Goal: Navigation & Orientation: Understand site structure

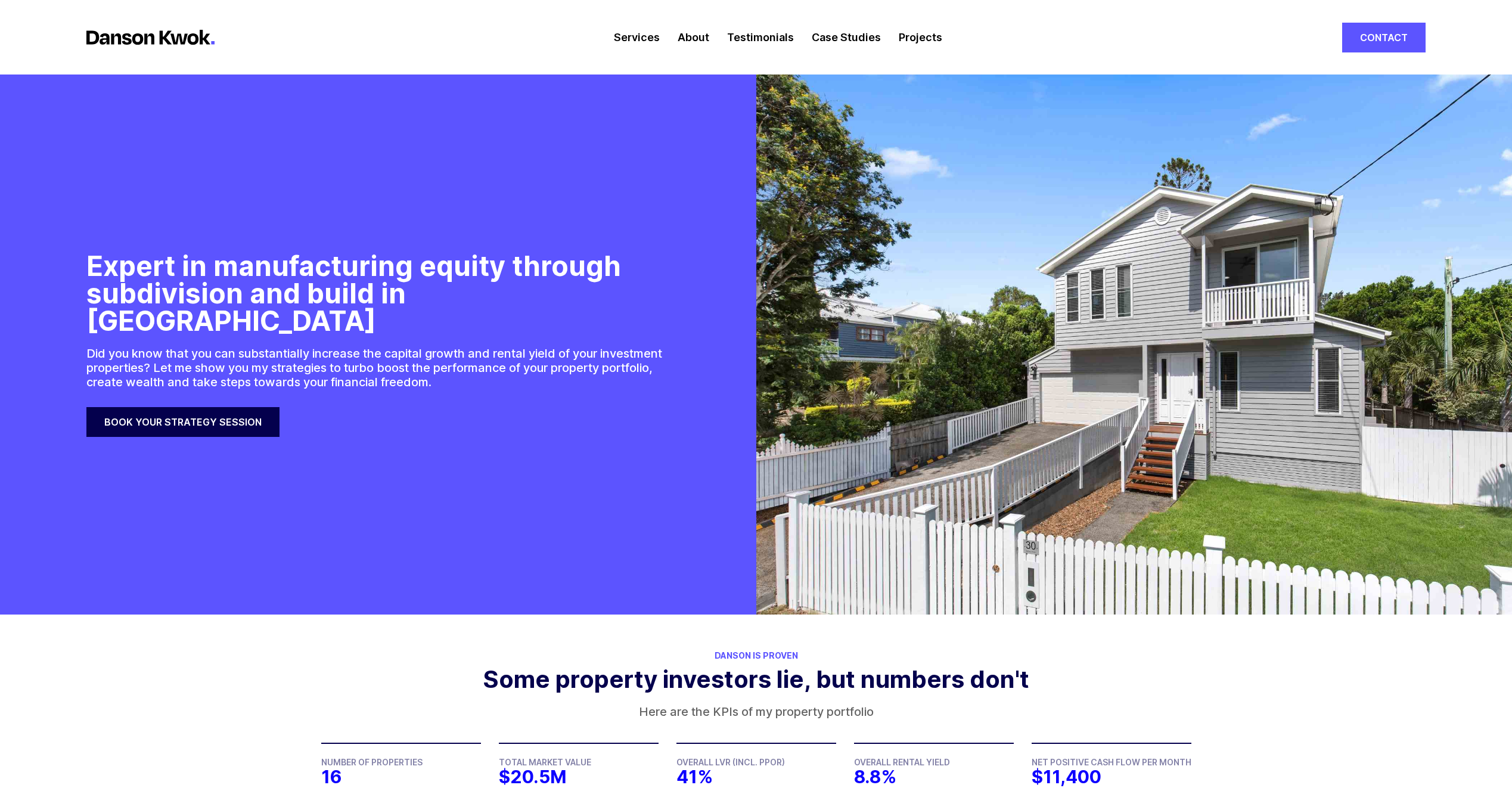
click at [632, 33] on link "Services" at bounding box center [637, 37] width 46 height 74
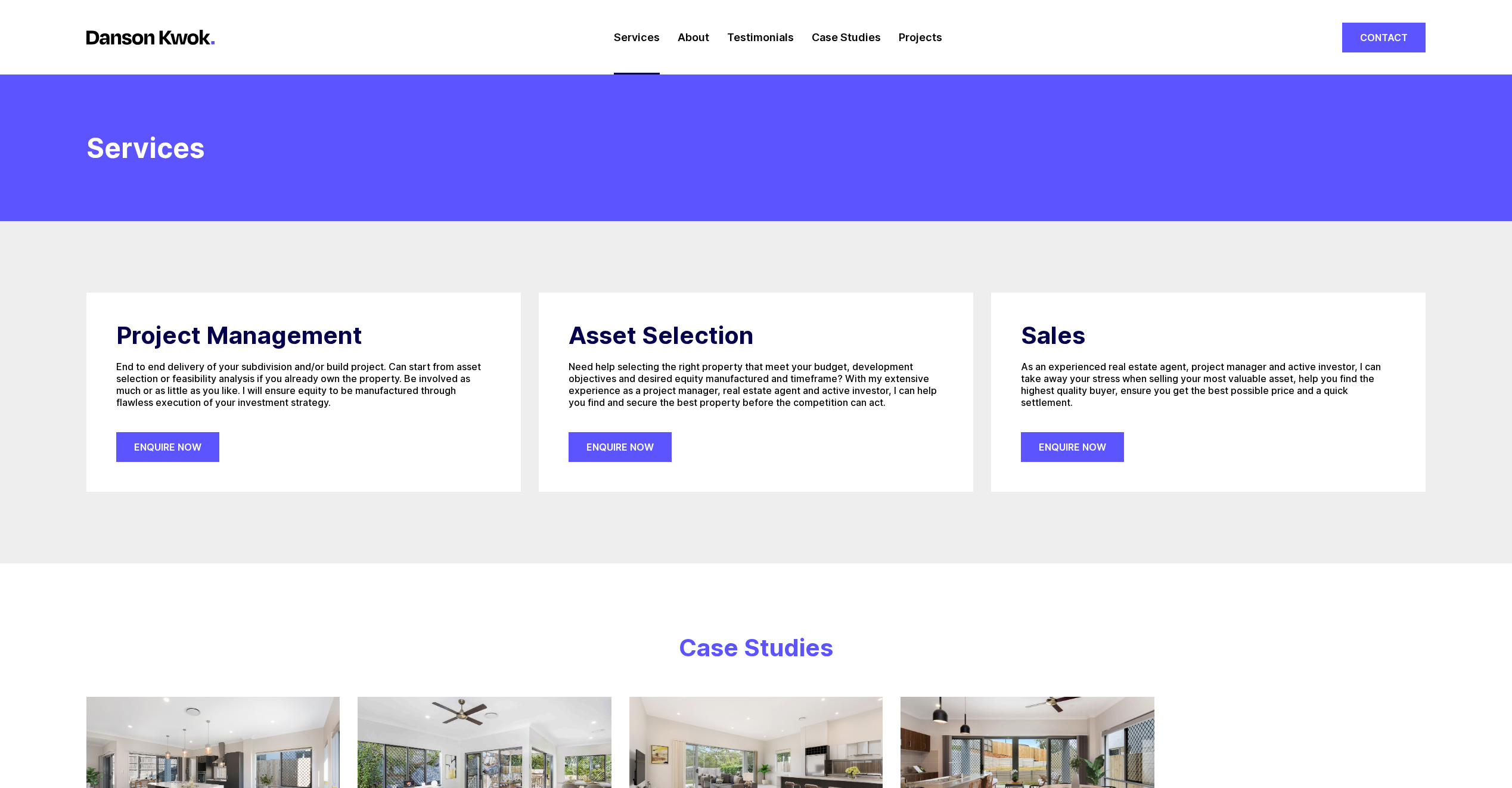
click at [1395, 33] on link "Contact" at bounding box center [1384, 38] width 84 height 30
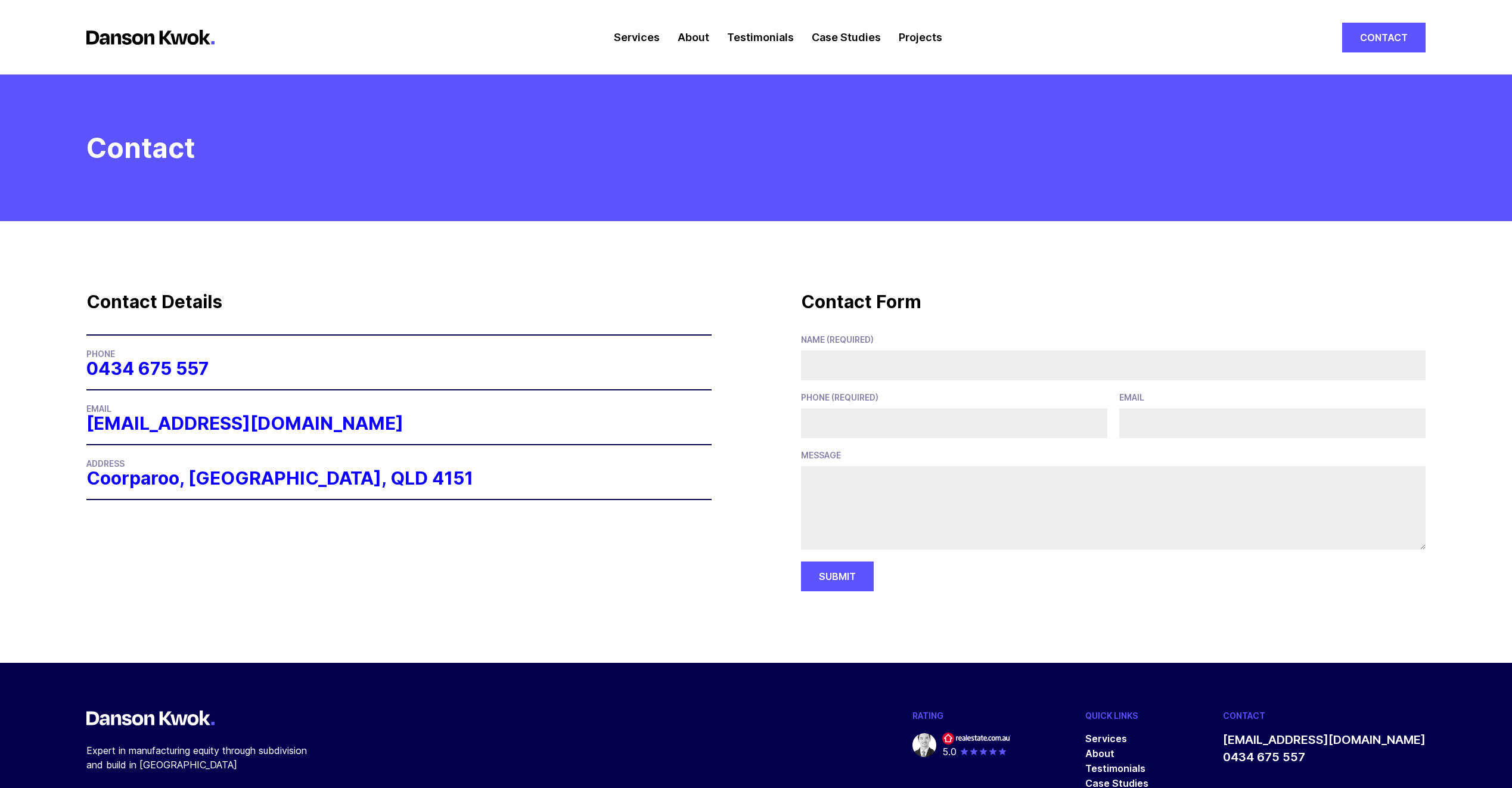
click at [689, 33] on link "About" at bounding box center [693, 37] width 32 height 74
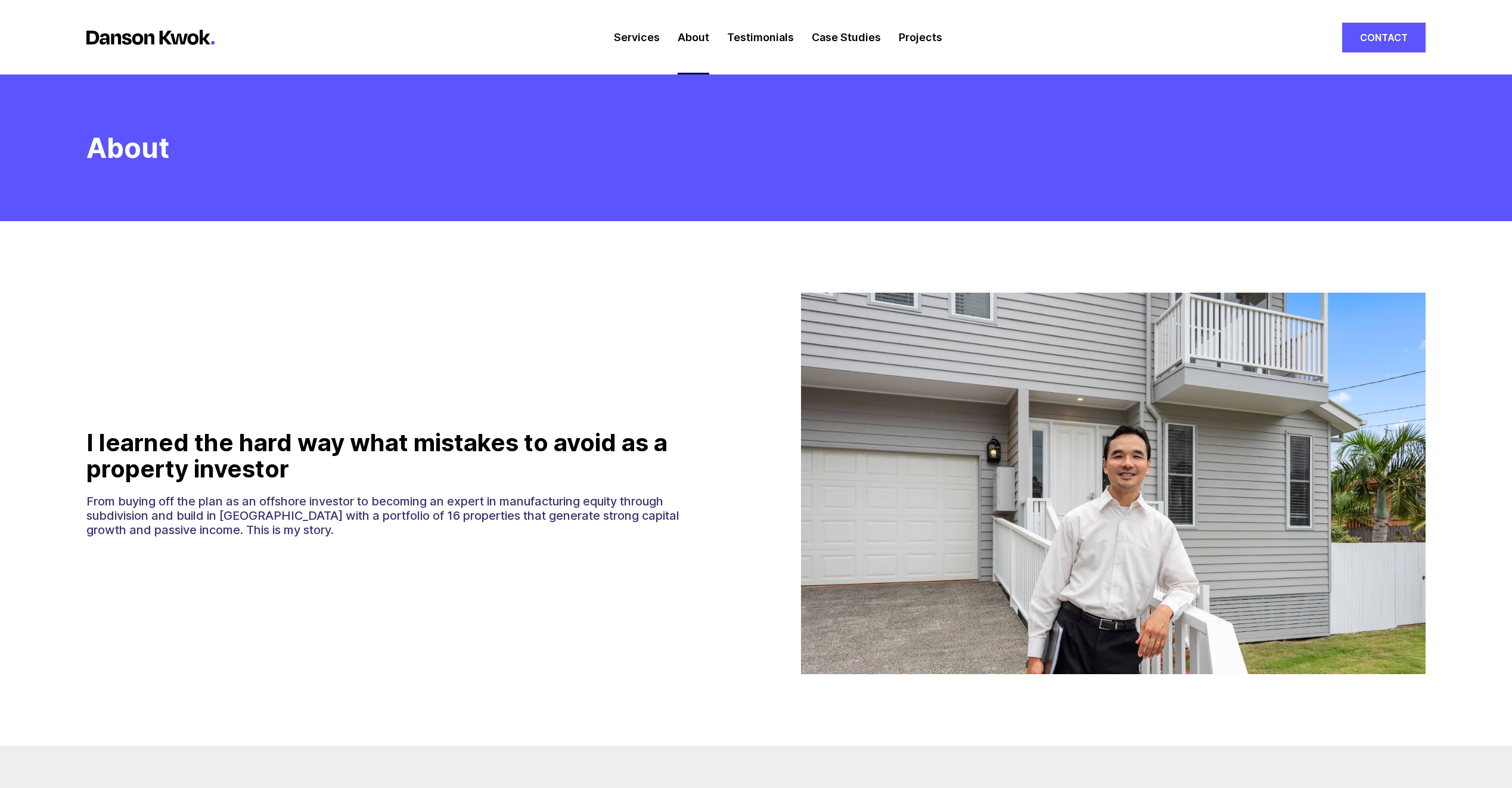
click at [632, 37] on link "Services" at bounding box center [637, 37] width 46 height 74
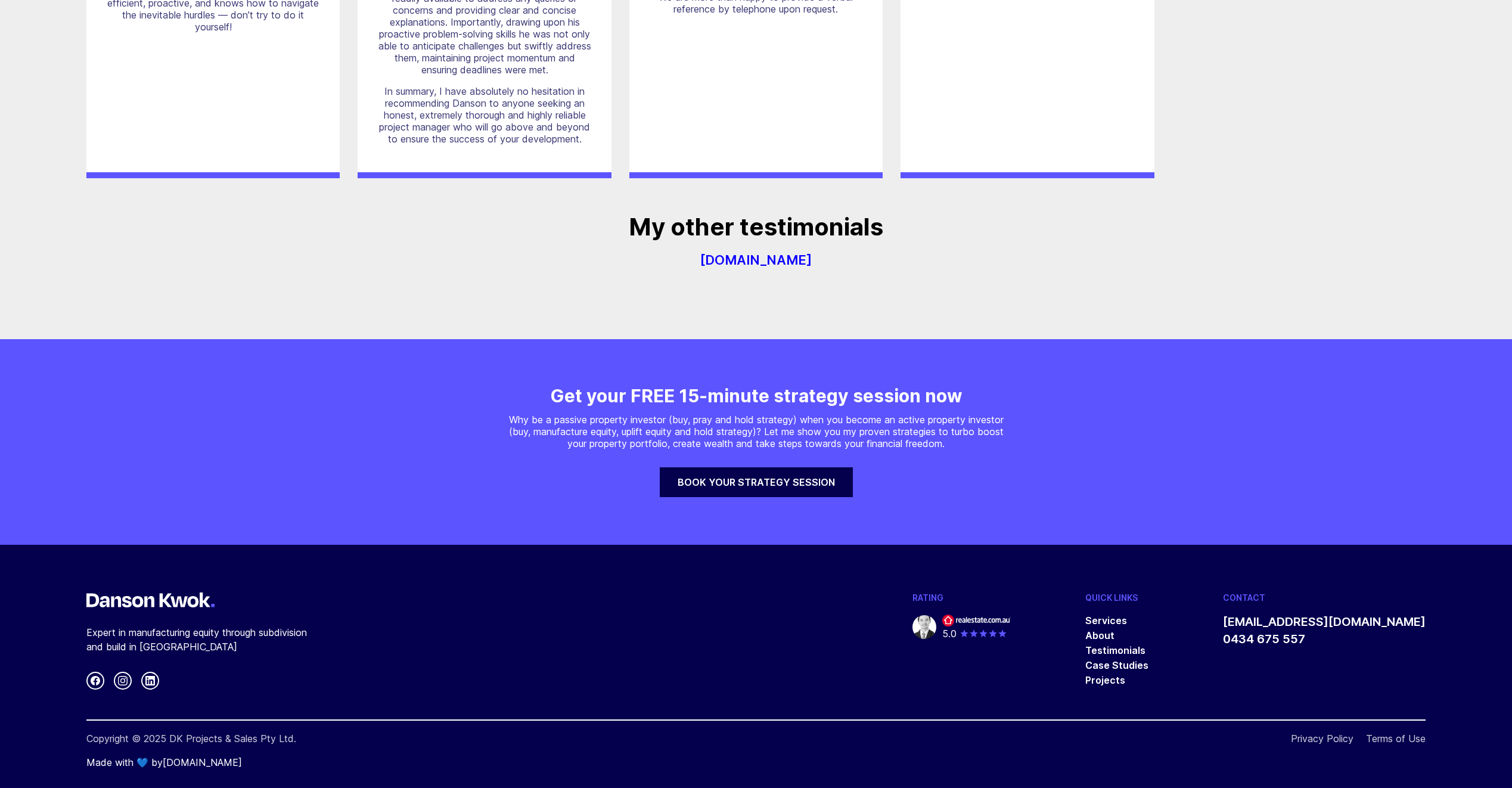
scroll to position [1568, 0]
